Goal: Browse casually

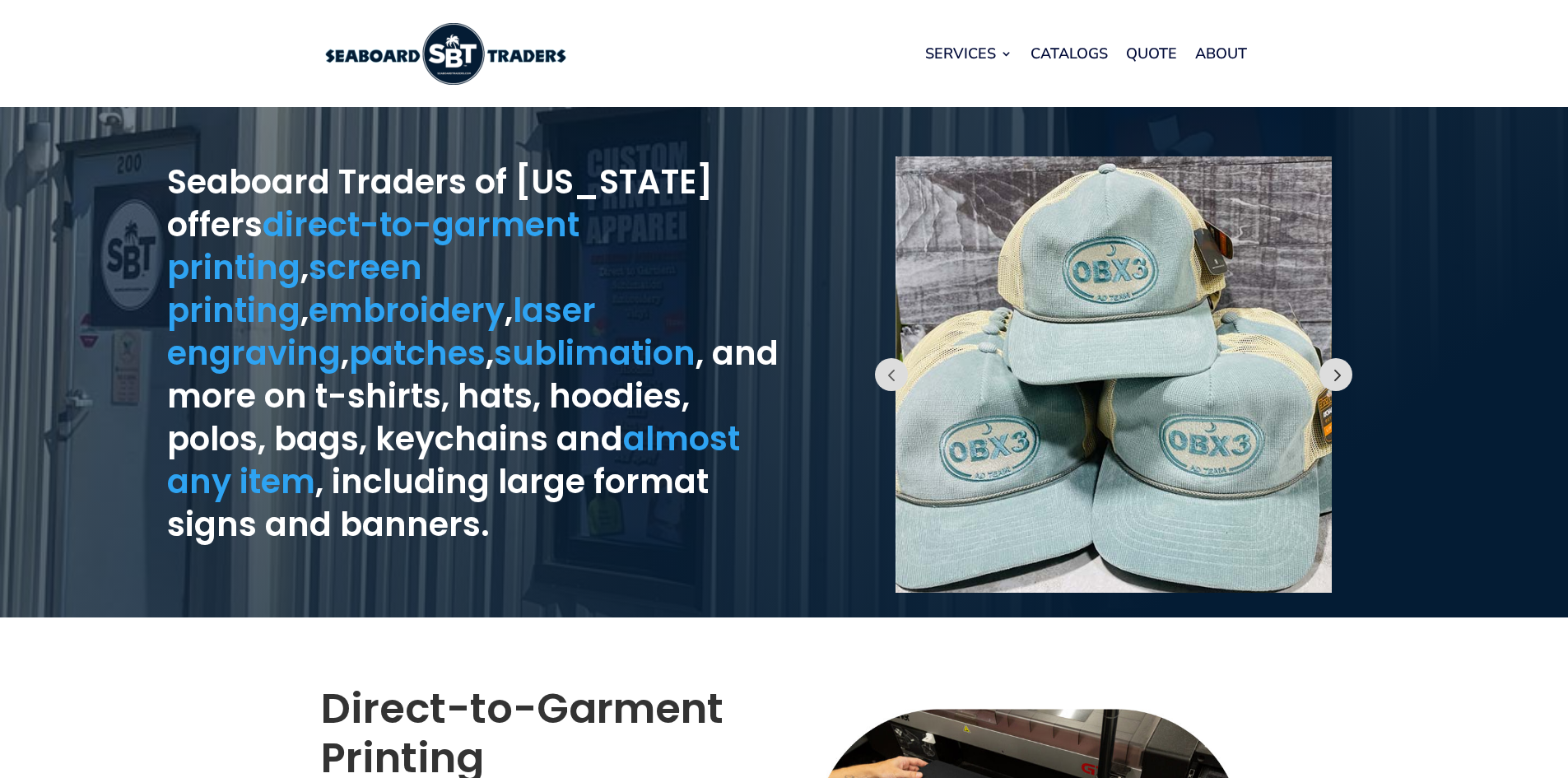
click at [1333, 384] on button "Prev" at bounding box center [1335, 374] width 33 height 33
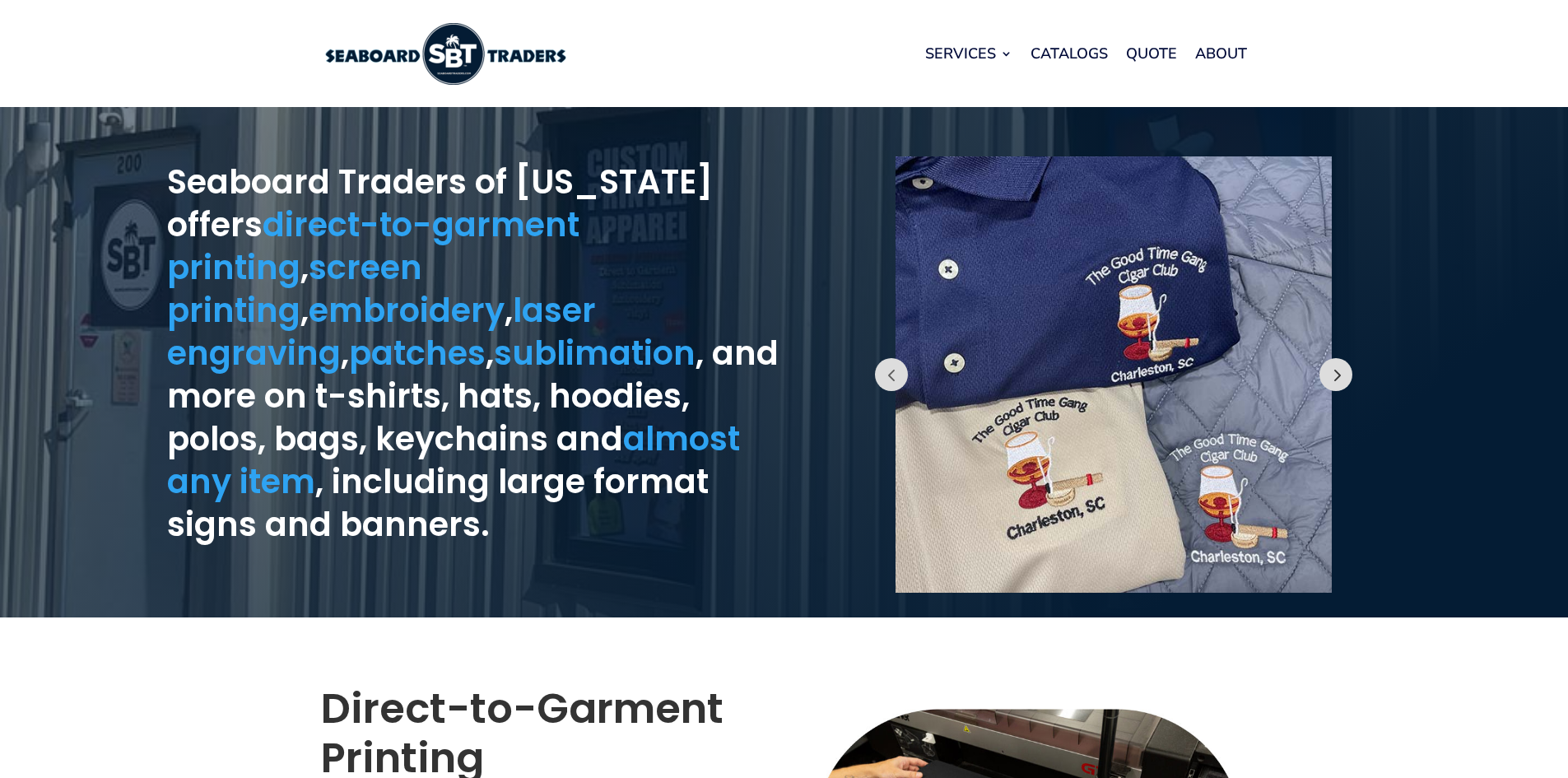
click at [1332, 384] on button "Prev" at bounding box center [1335, 374] width 33 height 33
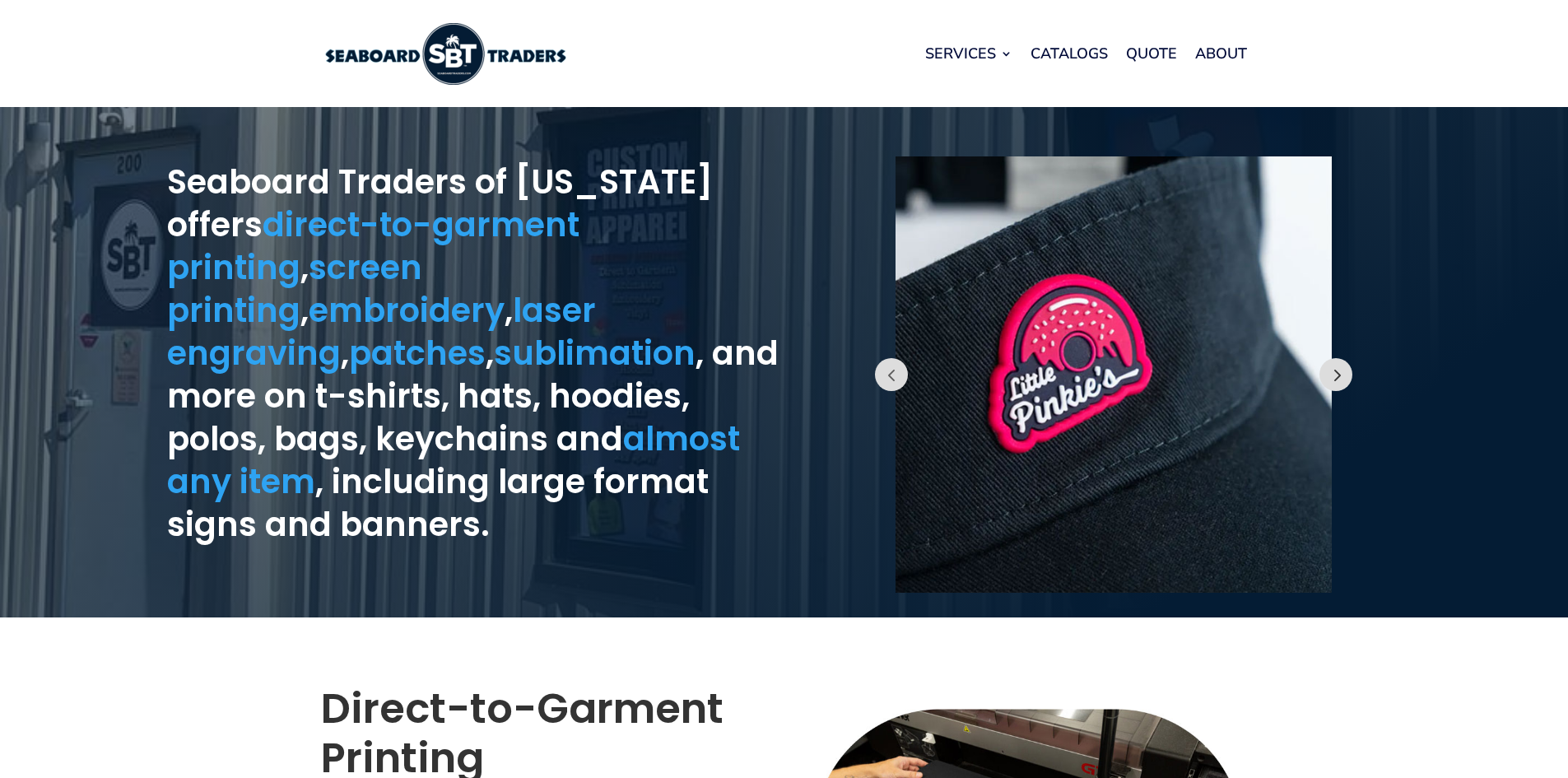
click at [1340, 370] on button "Prev" at bounding box center [1335, 374] width 33 height 33
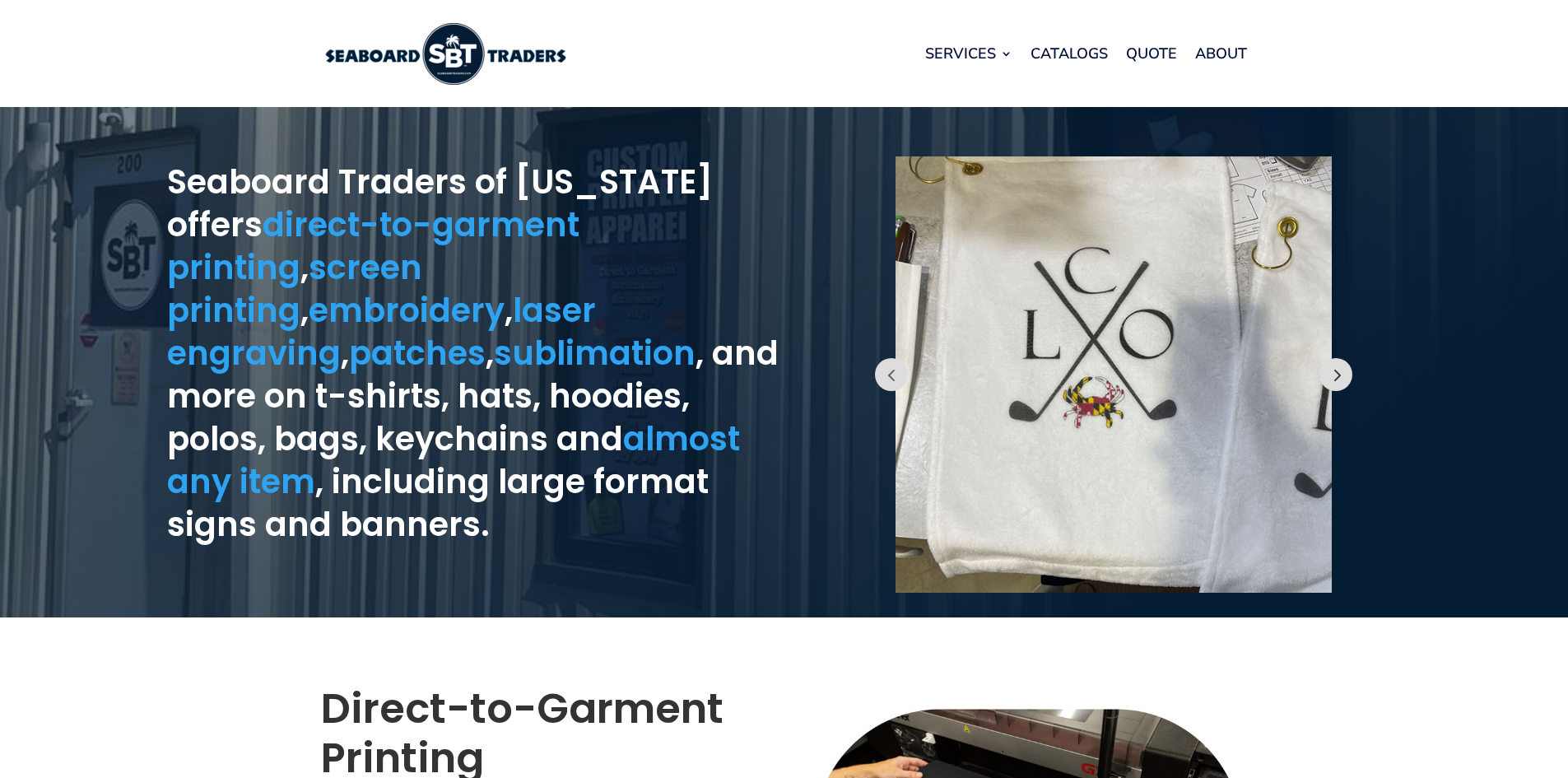
click at [1334, 369] on button "Prev" at bounding box center [1335, 374] width 33 height 33
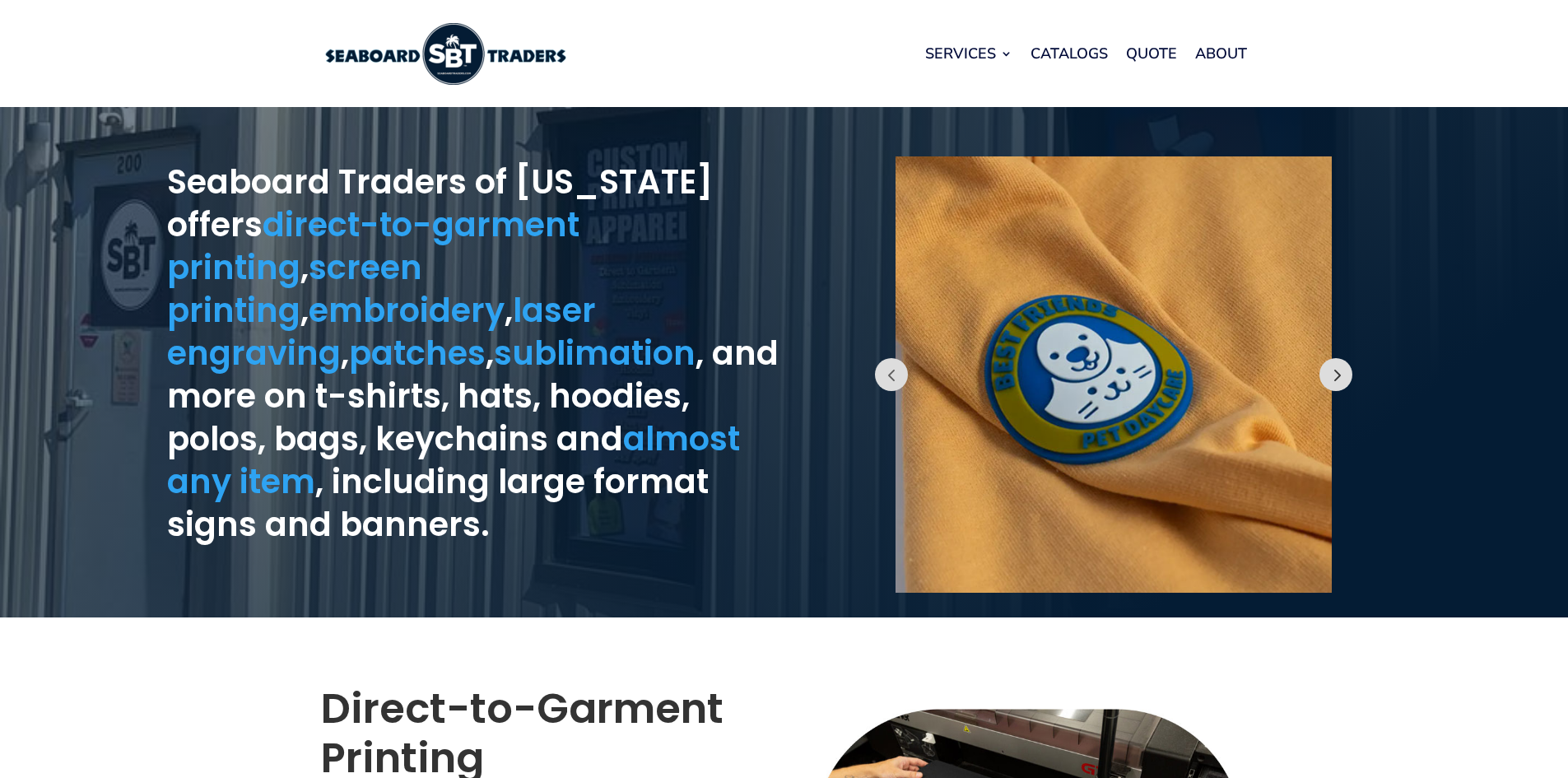
click at [1334, 369] on button "Prev" at bounding box center [1335, 374] width 33 height 33
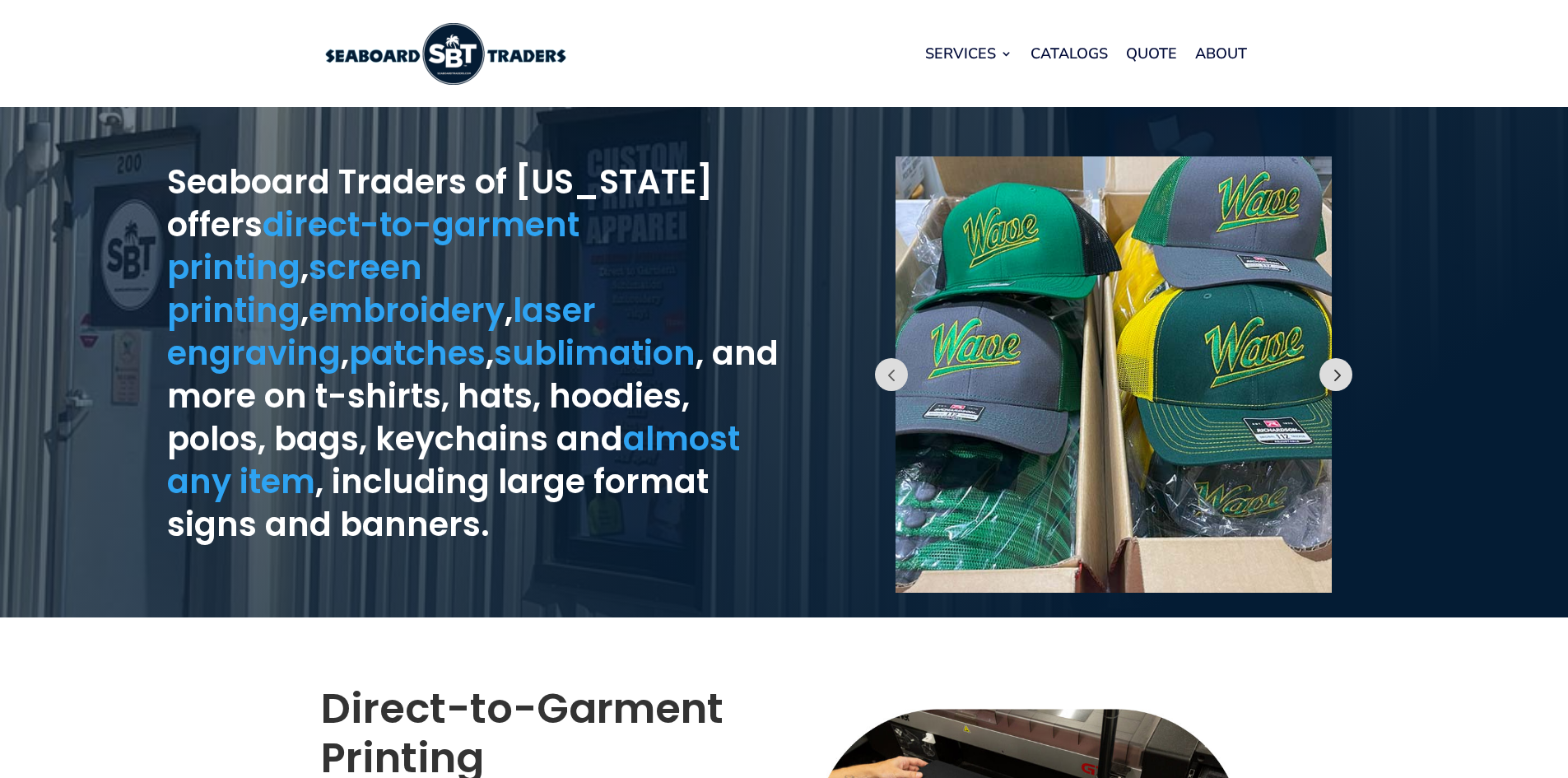
click at [1334, 369] on button "Prev" at bounding box center [1335, 374] width 33 height 33
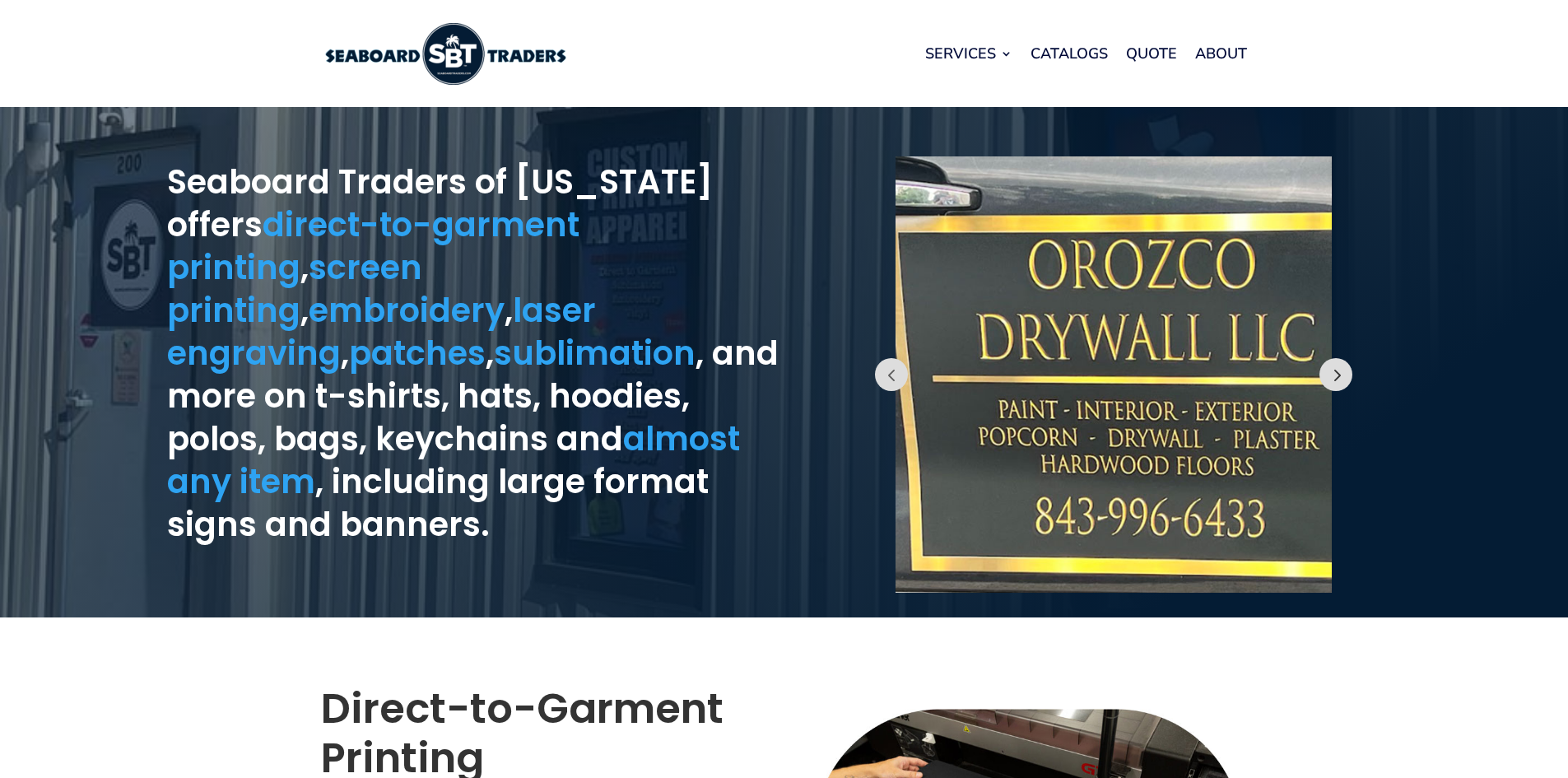
click at [1334, 369] on button "Prev" at bounding box center [1335, 374] width 33 height 33
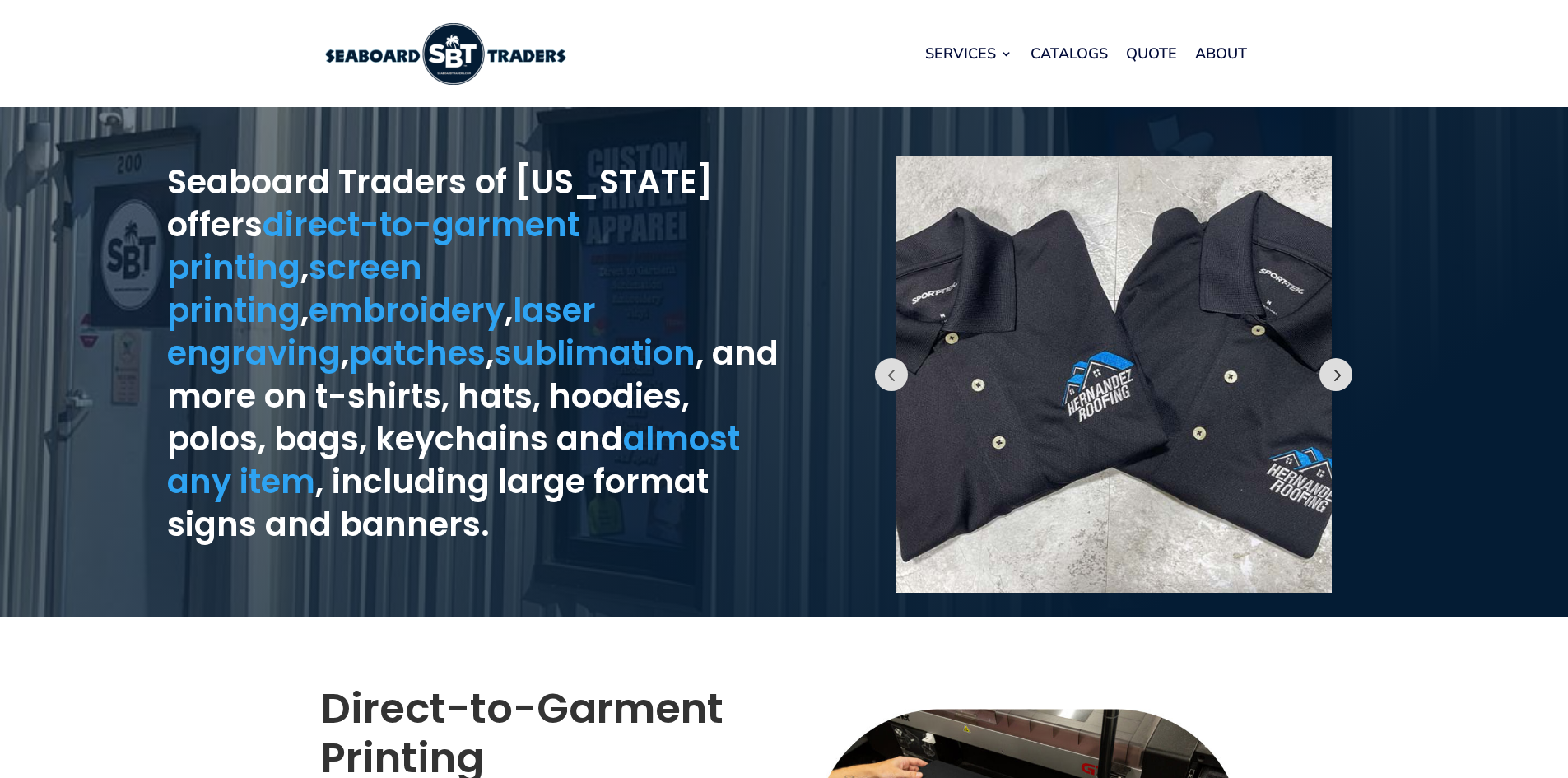
click at [1334, 369] on button "Prev" at bounding box center [1335, 374] width 33 height 33
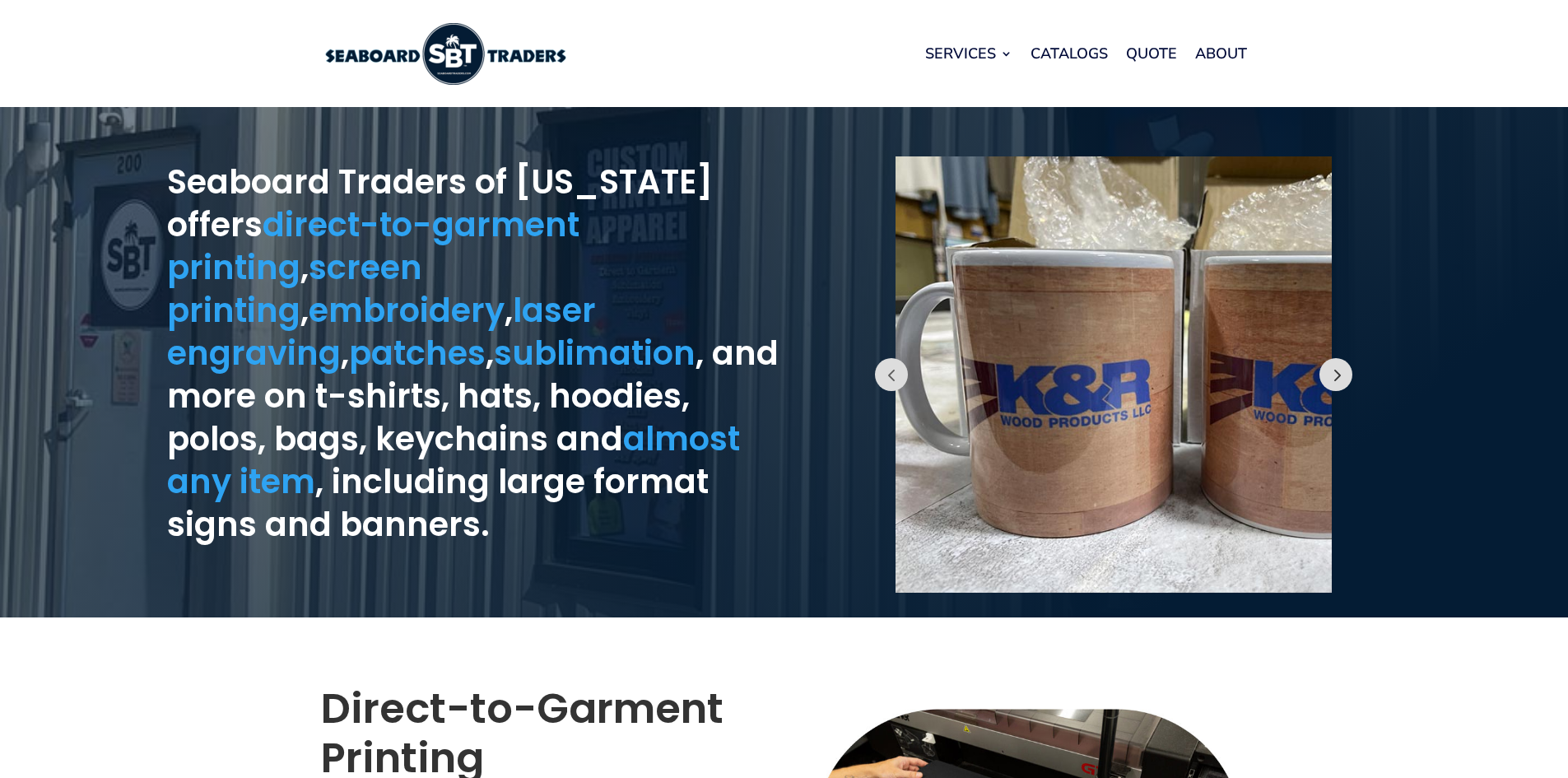
click at [1334, 369] on button "Prev" at bounding box center [1335, 374] width 33 height 33
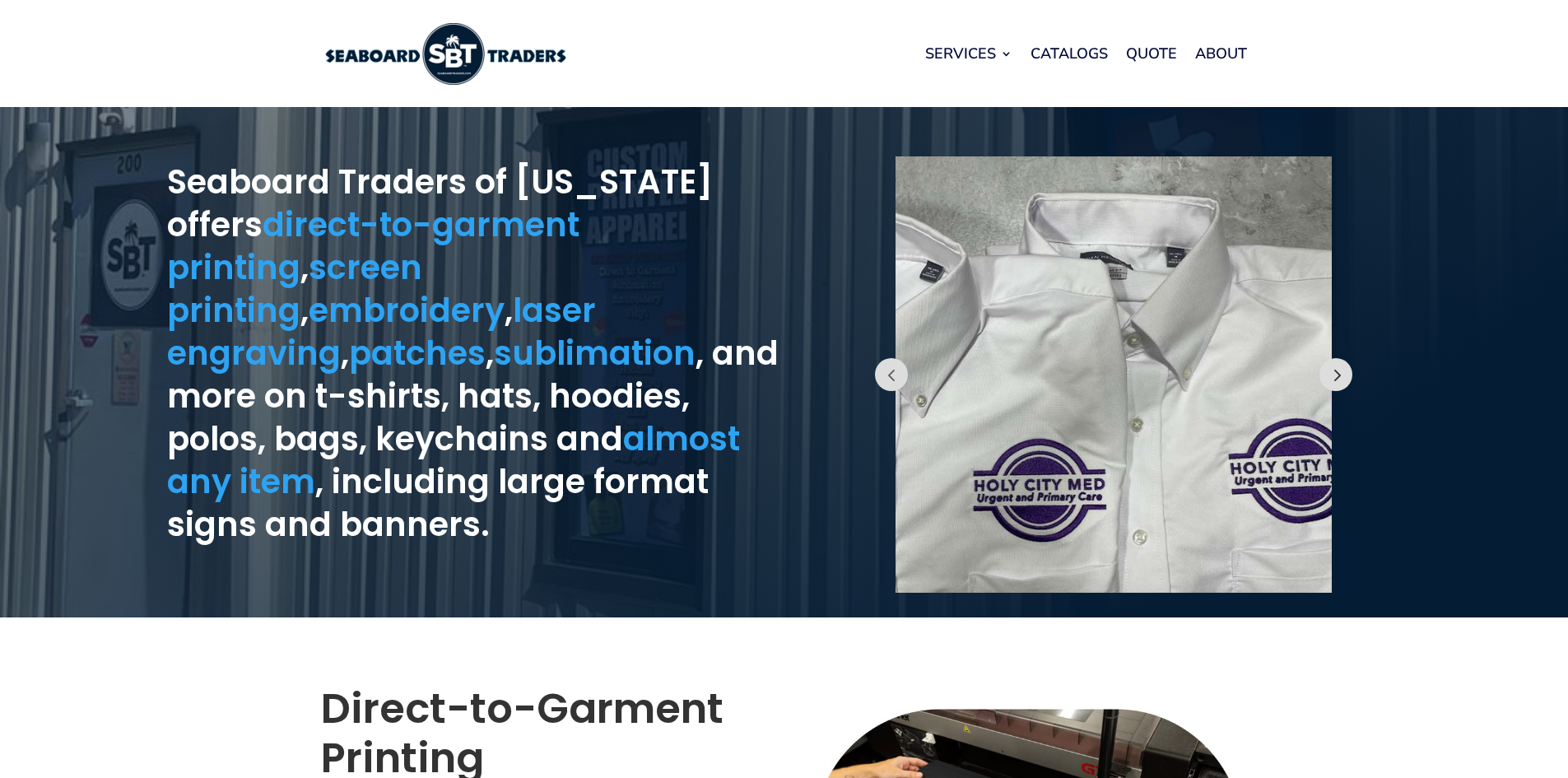
click at [1337, 371] on button "Prev" at bounding box center [1335, 374] width 33 height 33
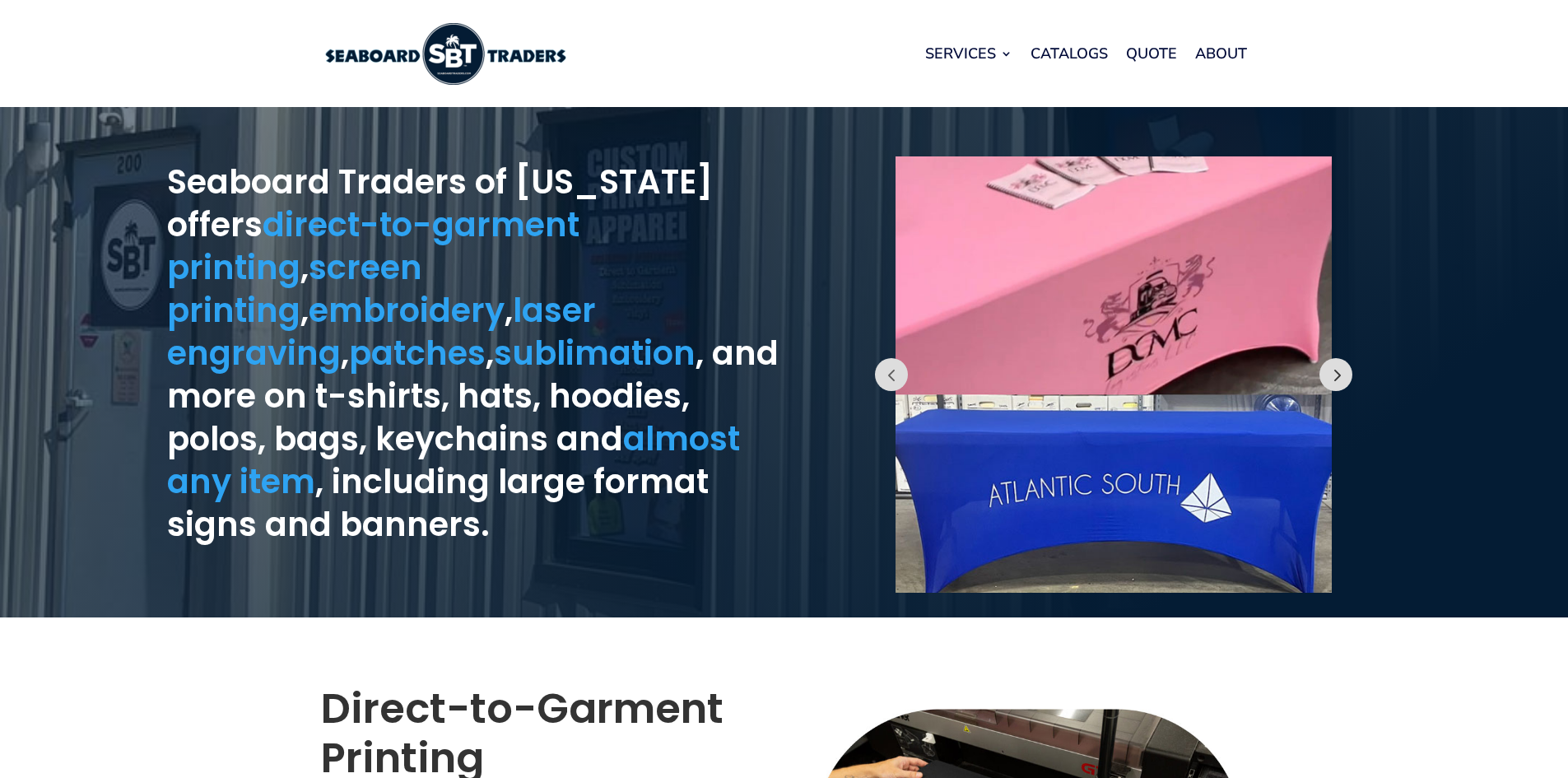
click at [1330, 377] on button "Prev" at bounding box center [1335, 374] width 33 height 33
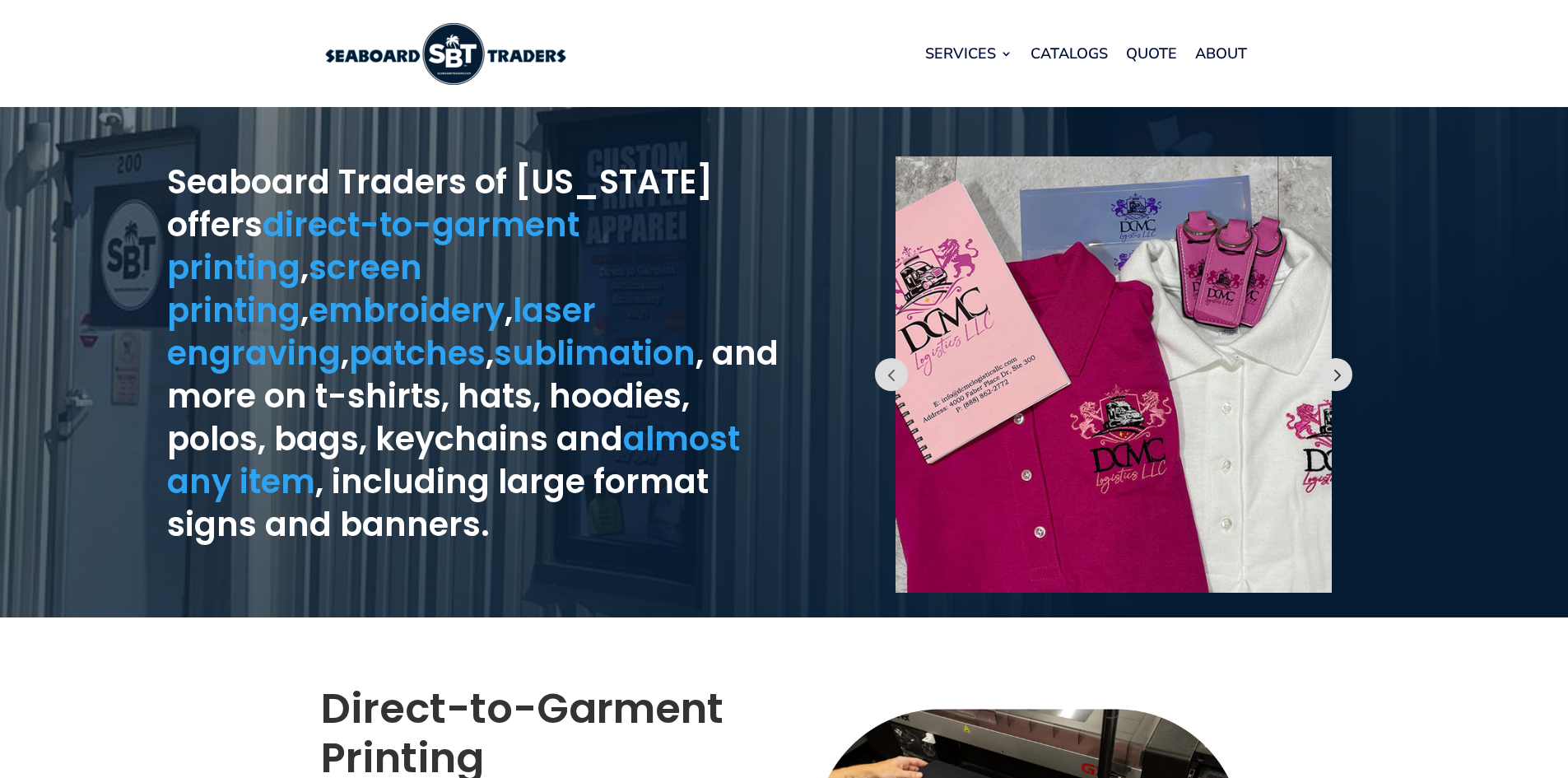
click at [1330, 377] on button "Prev" at bounding box center [1335, 374] width 33 height 33
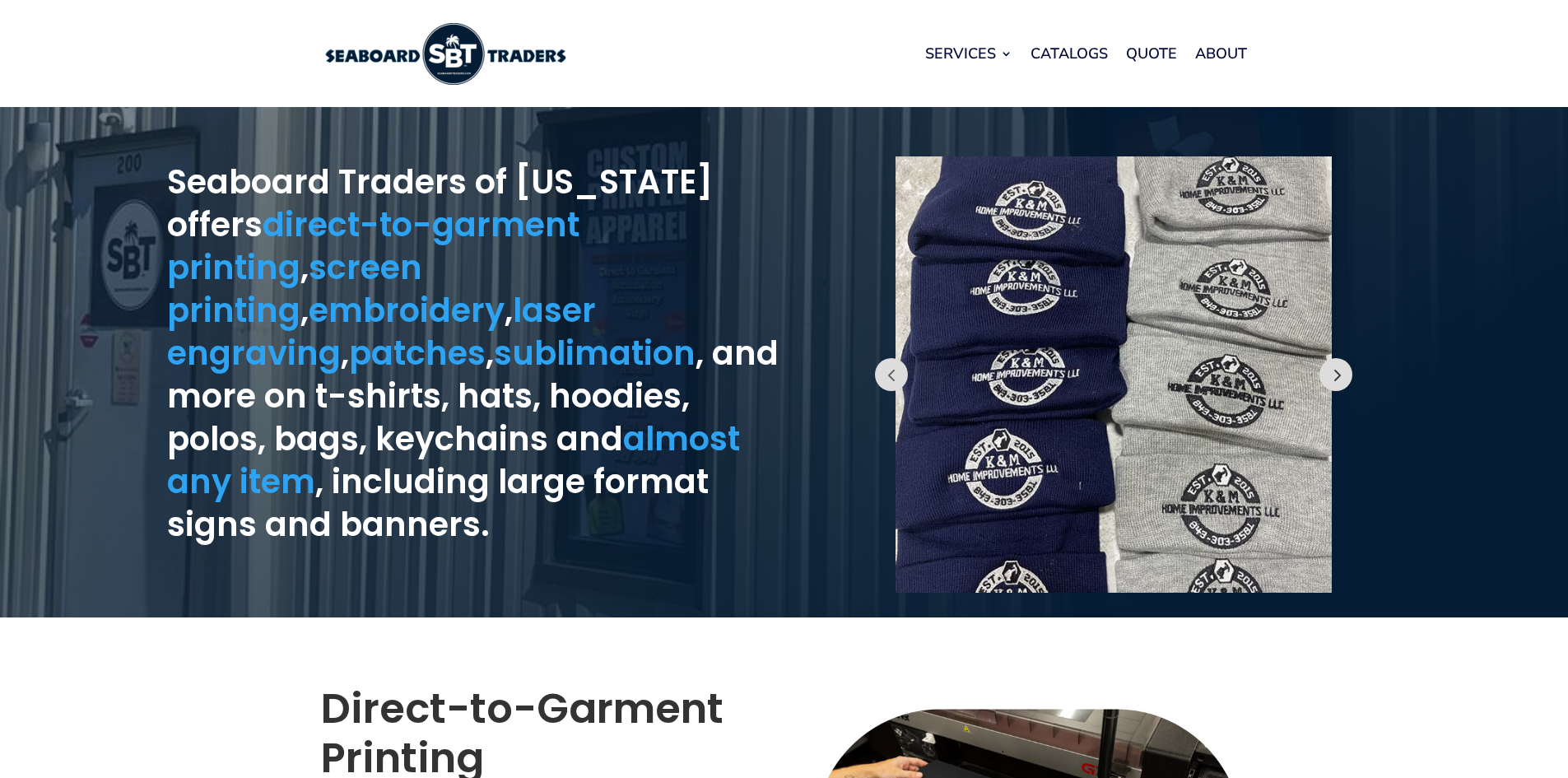
click at [1330, 377] on button "Prev" at bounding box center [1335, 374] width 33 height 33
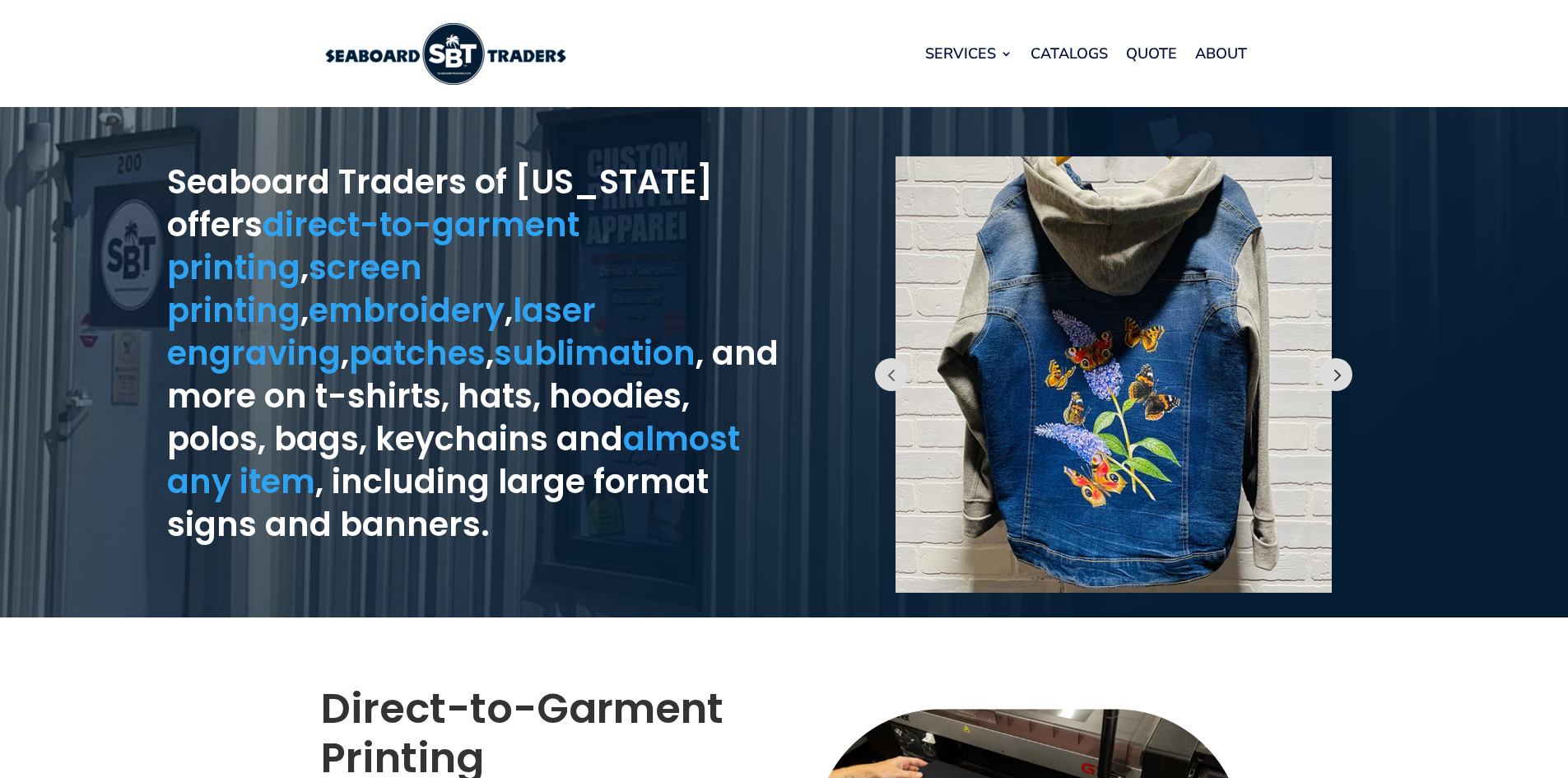
click at [1330, 377] on button "Prev" at bounding box center [1335, 374] width 33 height 33
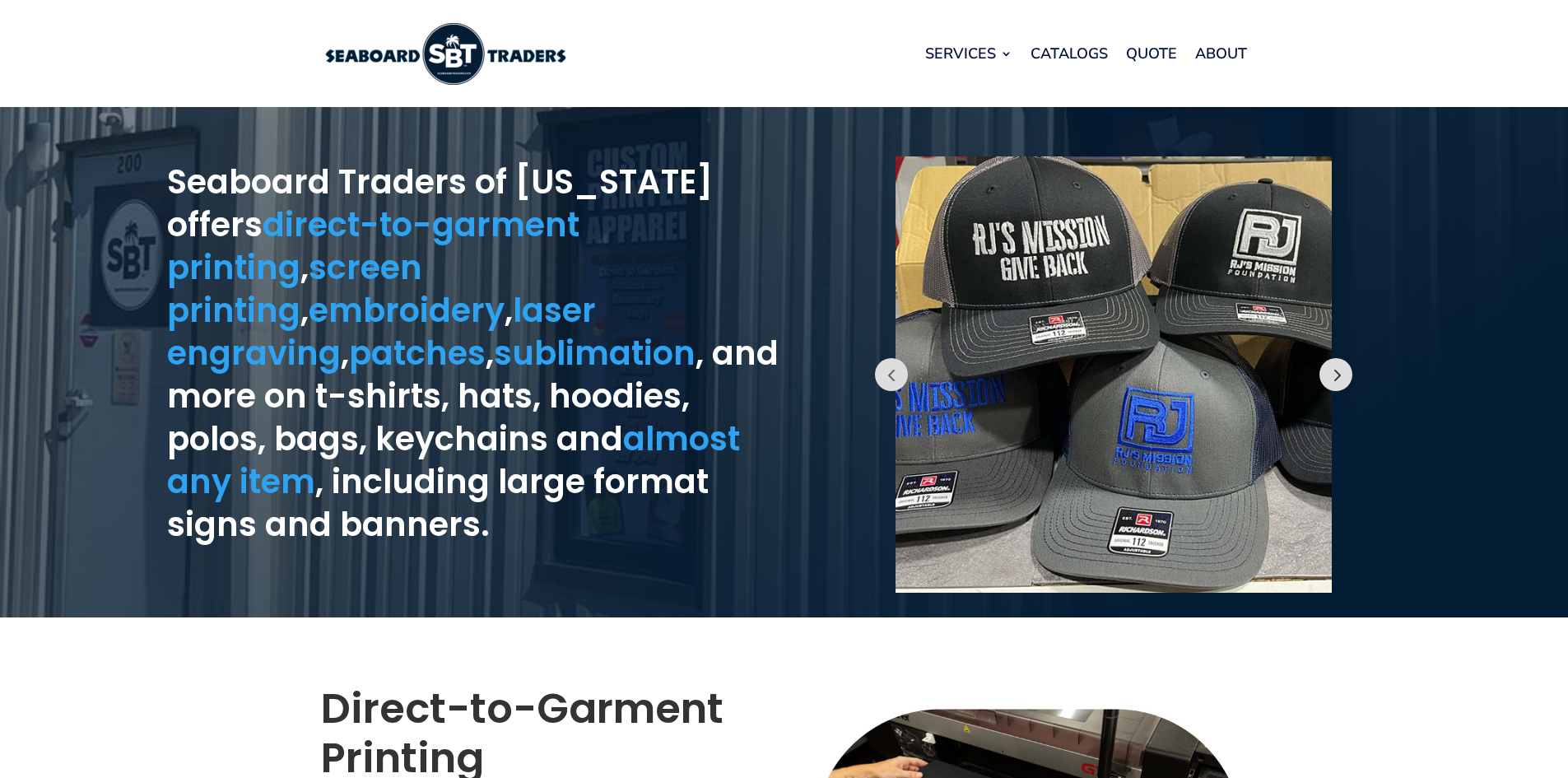
click at [1330, 377] on button "Prev" at bounding box center [1335, 374] width 33 height 33
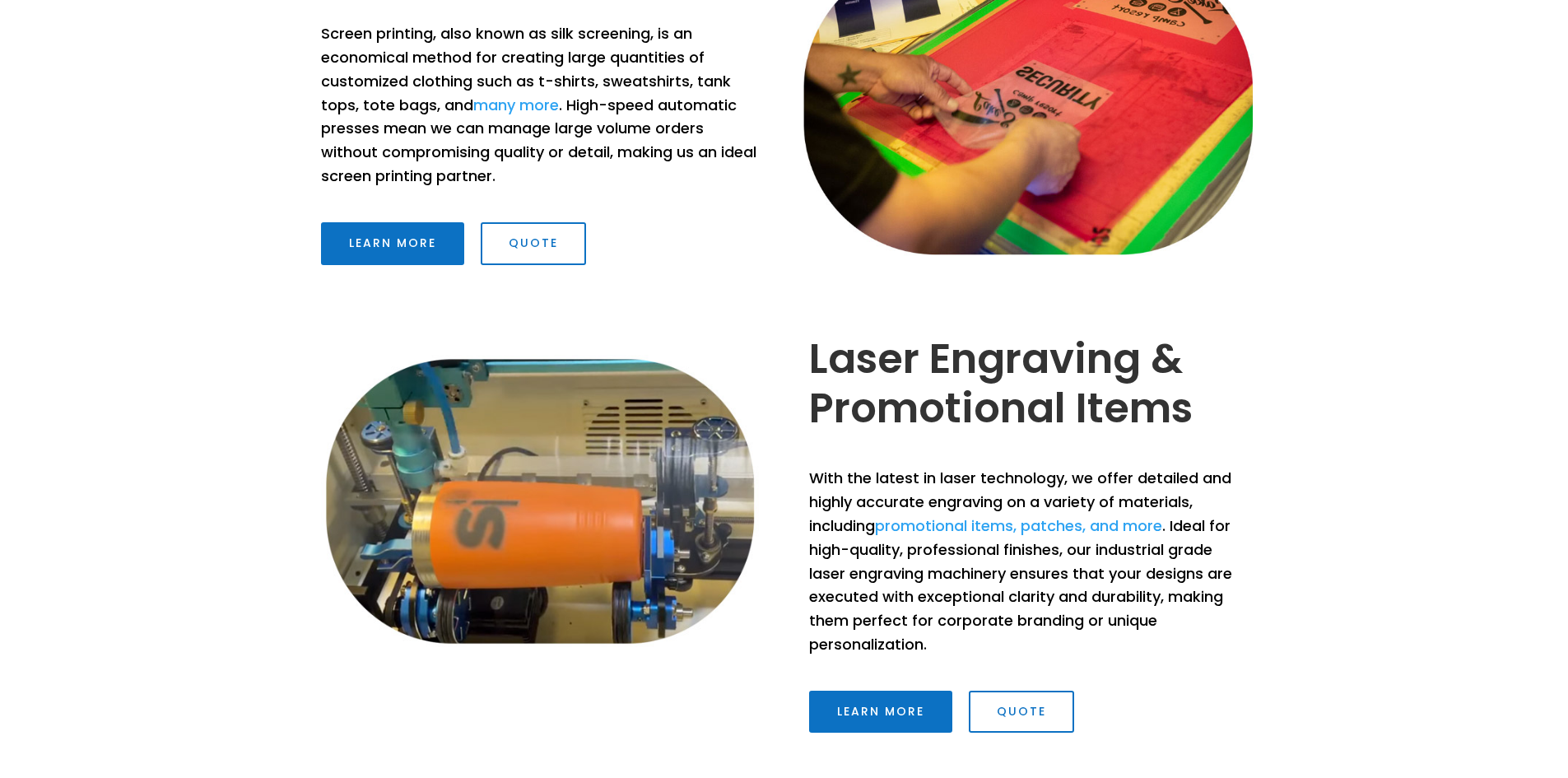
scroll to position [1811, 0]
